Goal: Task Accomplishment & Management: Use online tool/utility

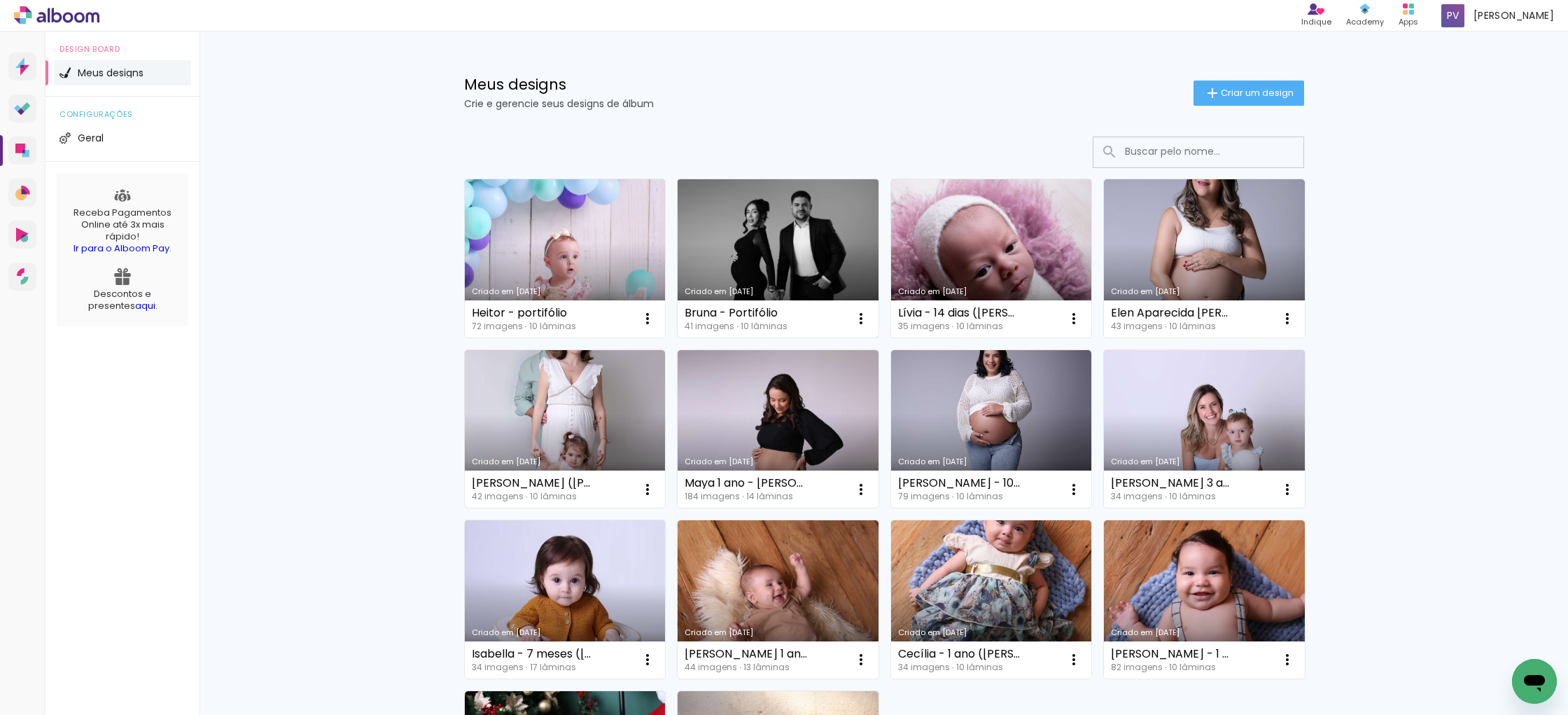
click at [766, 243] on link "Criado em [DATE]" at bounding box center [778, 259] width 201 height 158
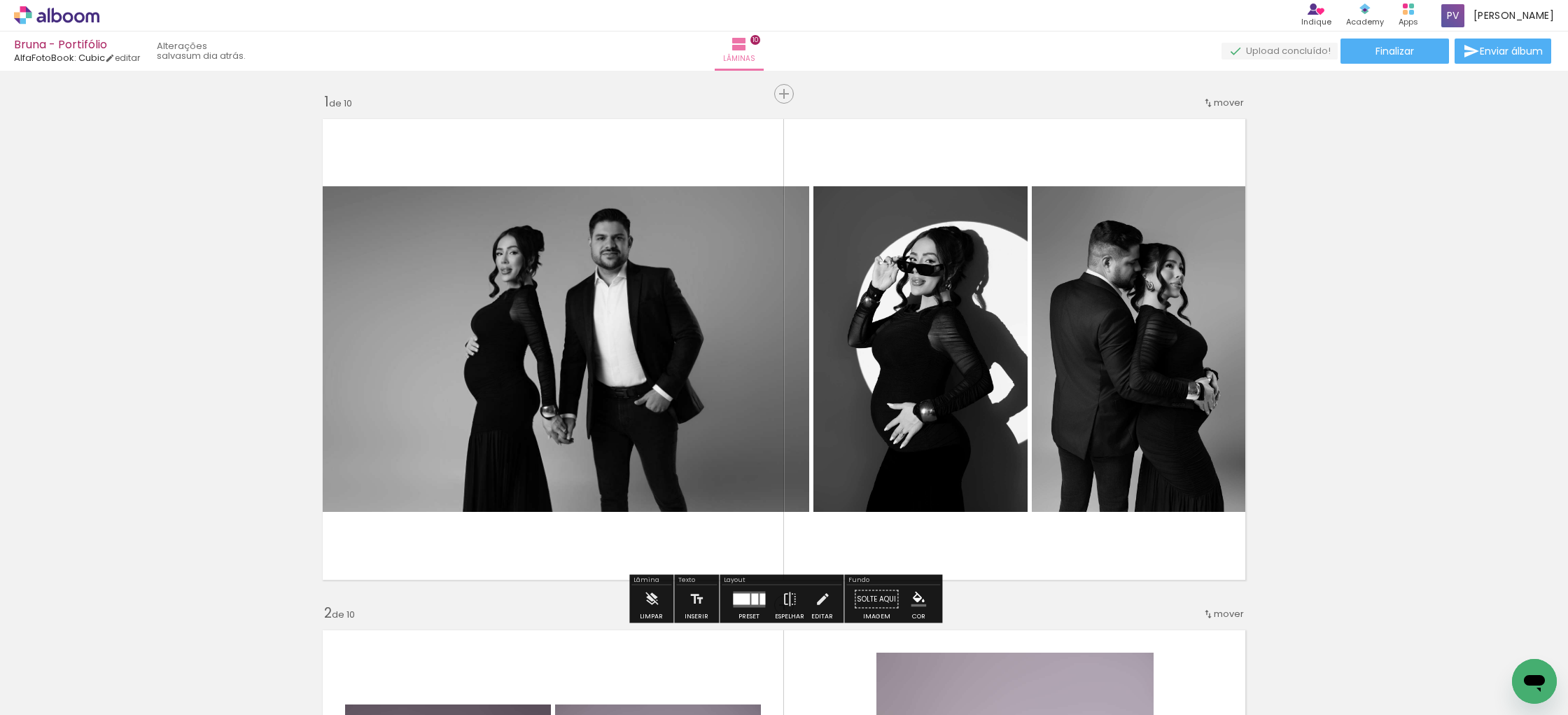
scroll to position [1, 0]
click at [1394, 46] on span "Finalizar" at bounding box center [1395, 51] width 39 height 10
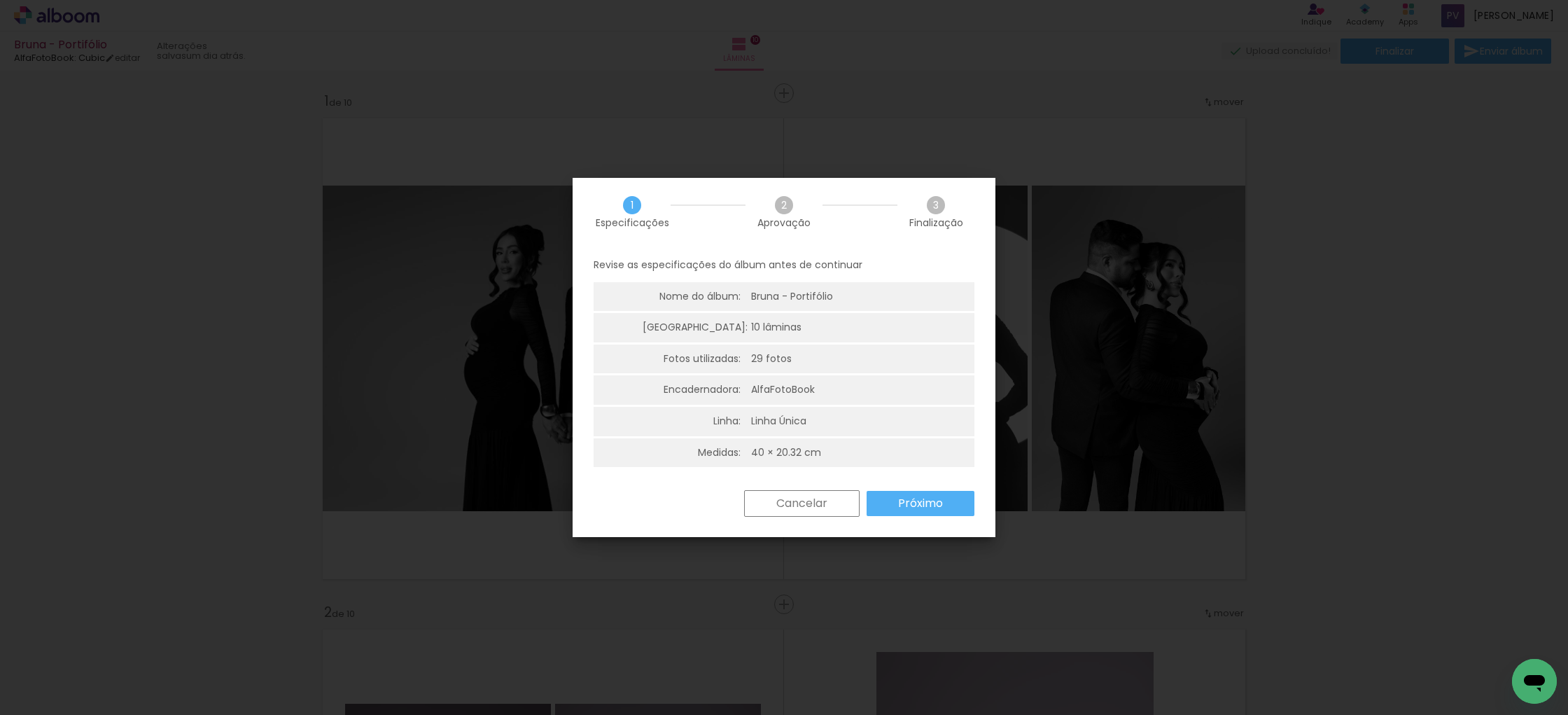
scroll to position [3, 0]
click at [0, 0] on slot "Próximo" at bounding box center [0, 0] width 0 height 0
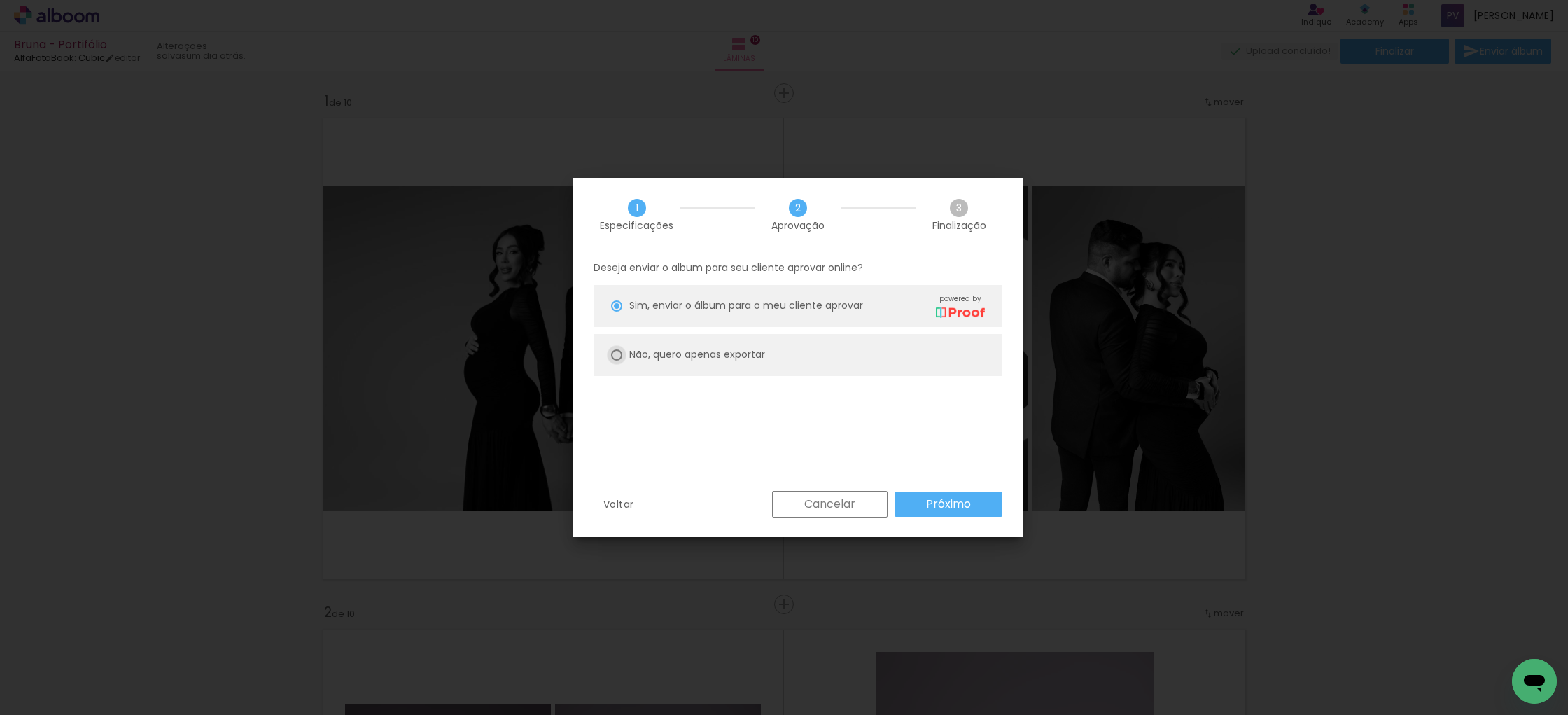
click at [619, 352] on div at bounding box center [616, 355] width 11 height 11
type paper-radio-button "on"
click at [0, 0] on slot "Próximo" at bounding box center [0, 0] width 0 height 0
type input "Alta, 300 DPI"
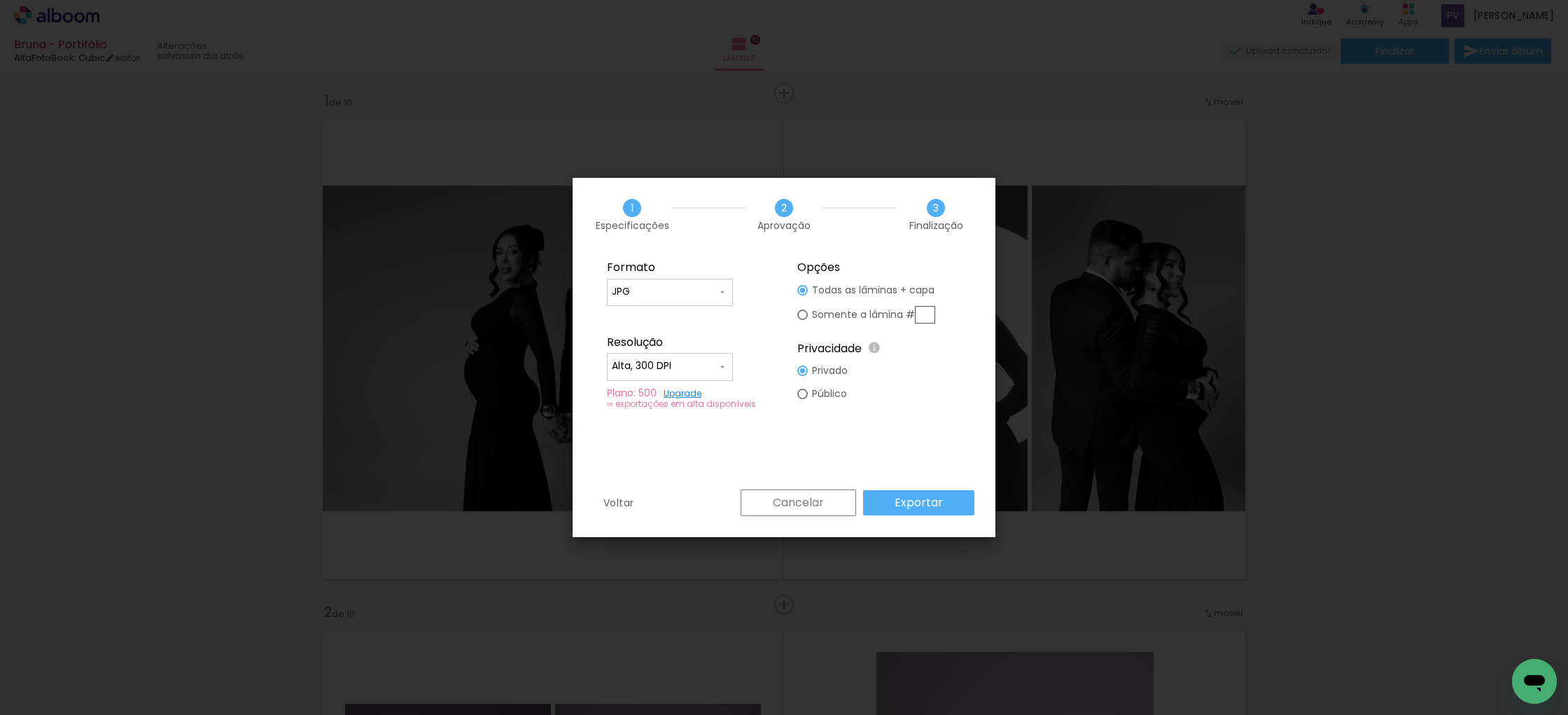
click at [0, 0] on slot "Exportar" at bounding box center [0, 0] width 0 height 0
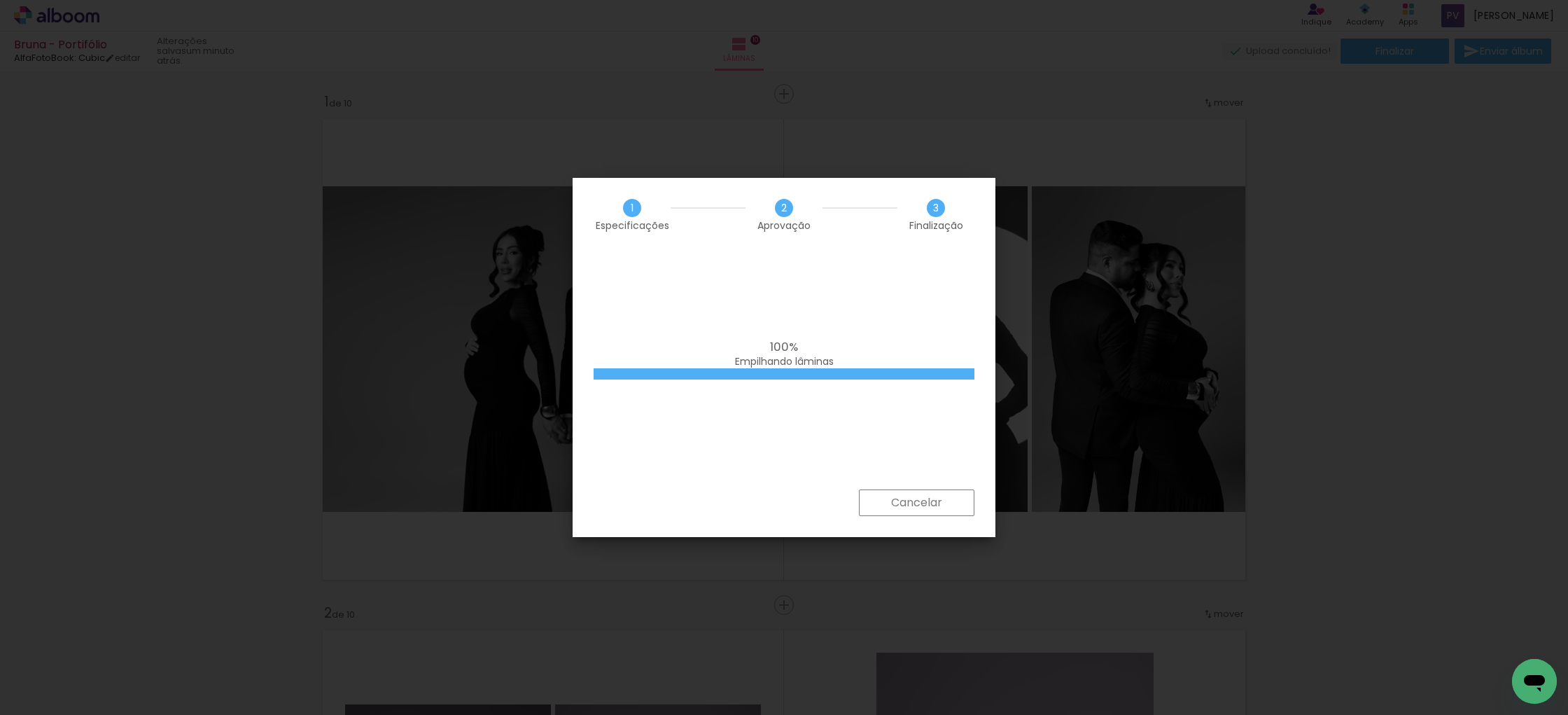
scroll to position [1, 0]
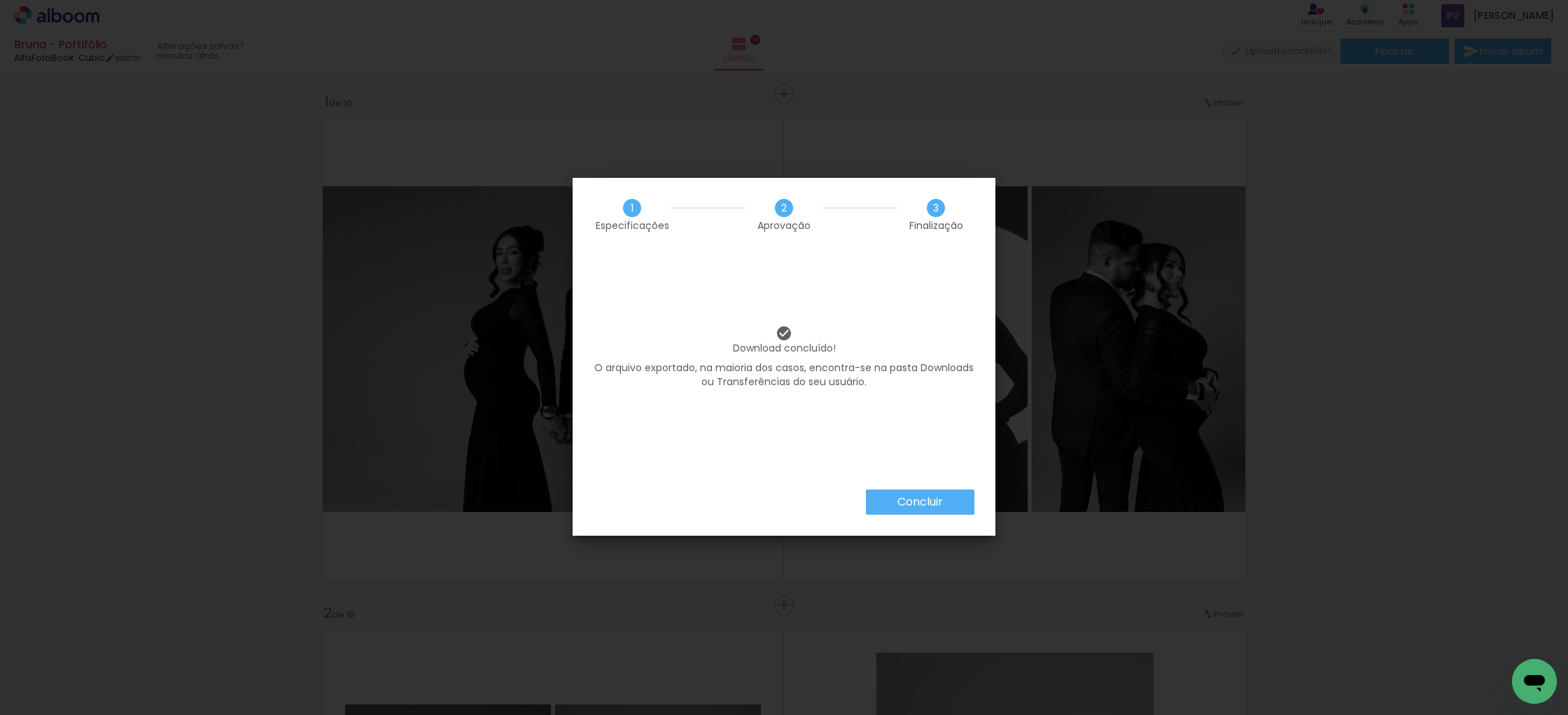
scroll to position [1, 0]
click at [0, 0] on slot "Concluir" at bounding box center [0, 0] width 0 height 0
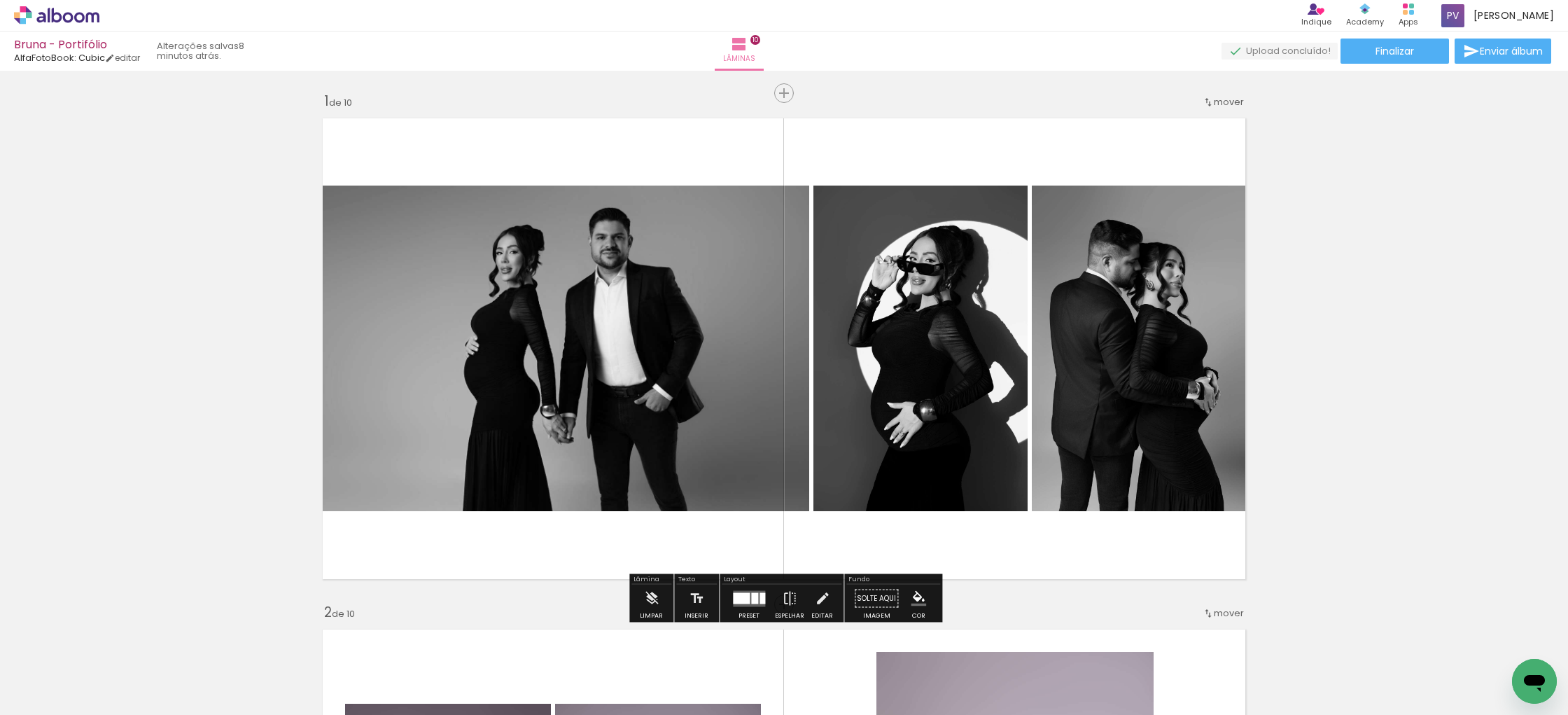
scroll to position [5, 0]
